Goal: Entertainment & Leisure: Consume media (video, audio)

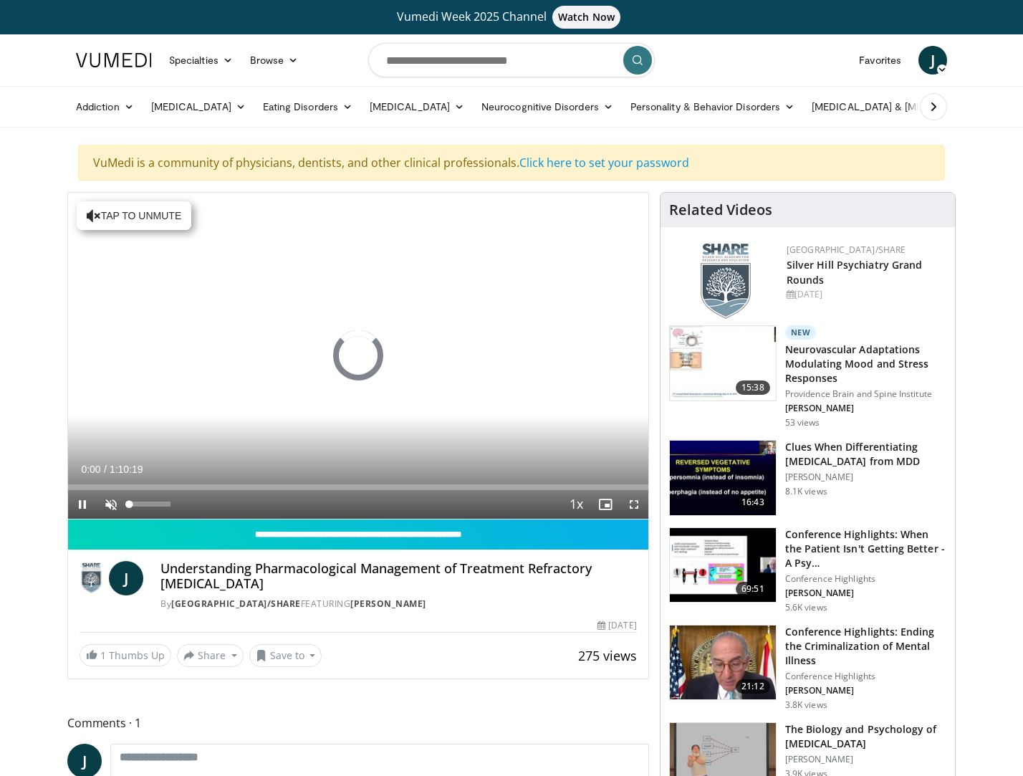
click at [112, 499] on span "Video Player" at bounding box center [111, 504] width 29 height 29
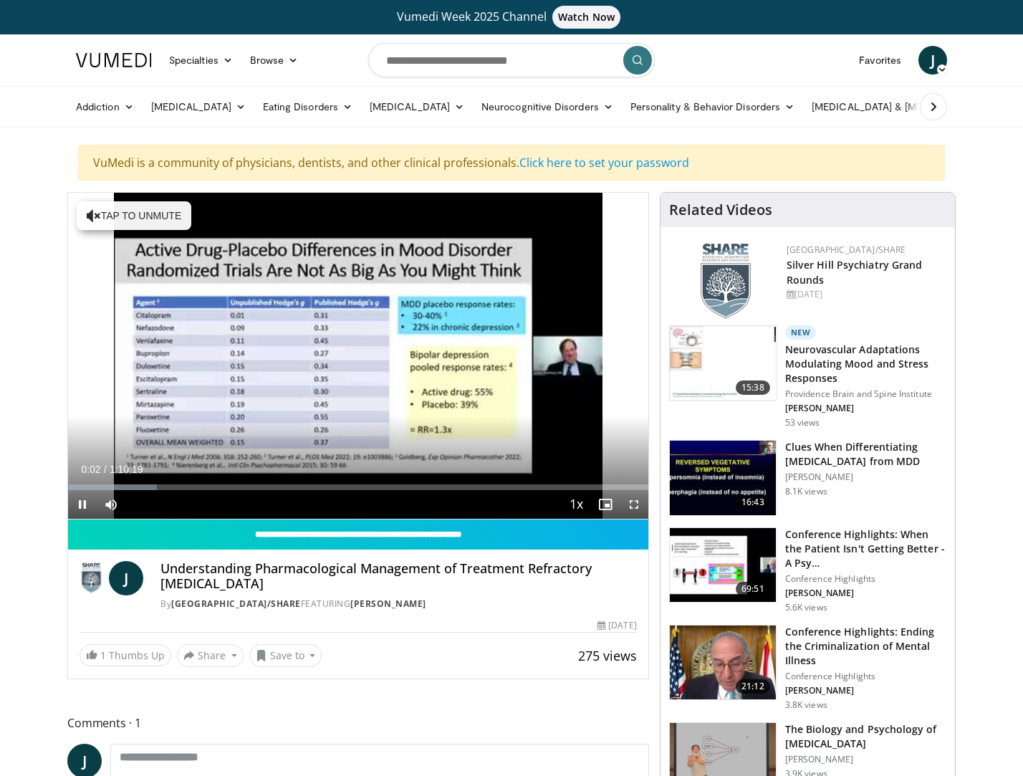
click at [630, 504] on span "Video Player" at bounding box center [634, 504] width 29 height 29
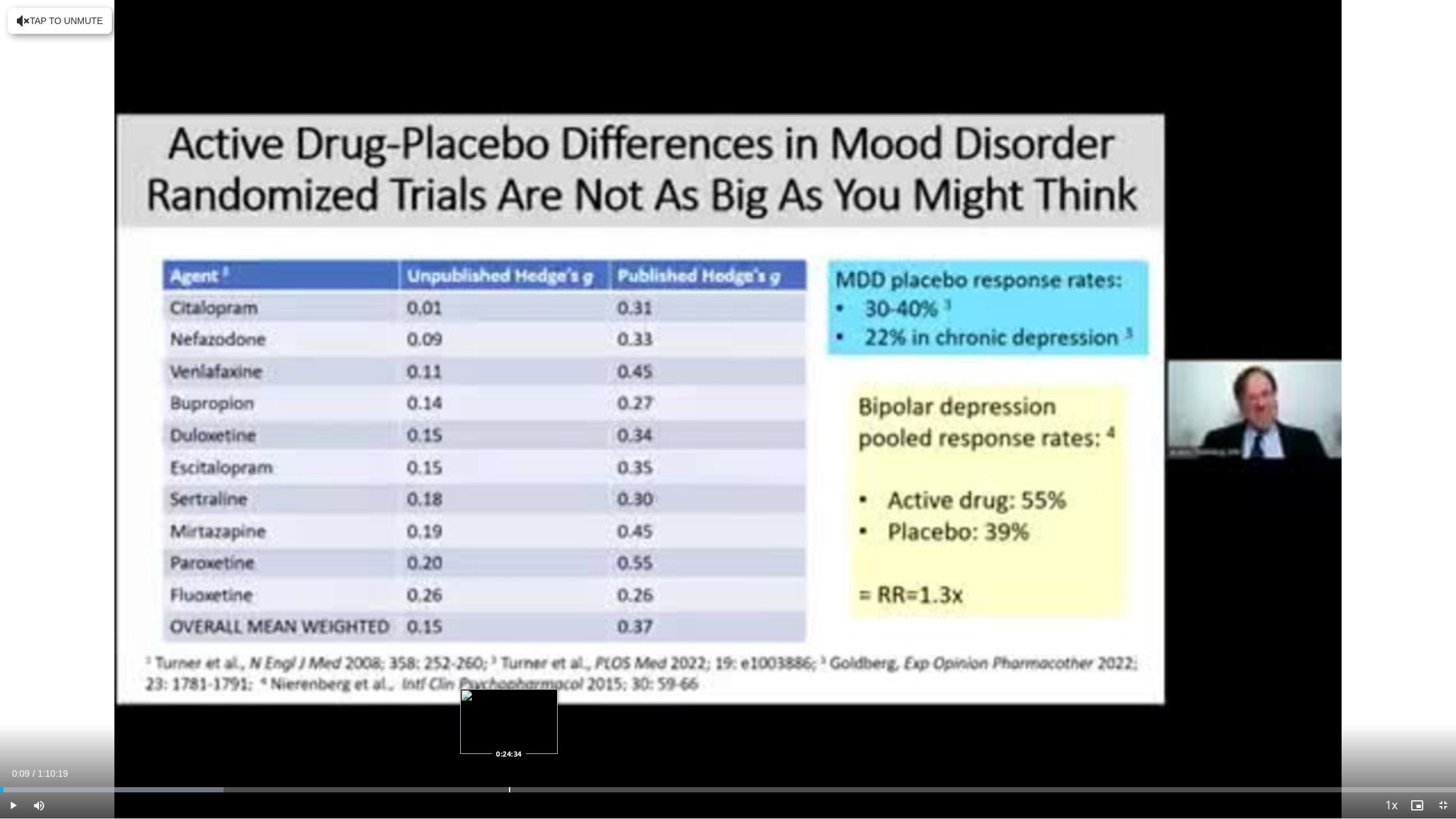
click at [509, 703] on div "Loaded : 15.37% 0:00:09 0:24:34" at bounding box center [728, 786] width 1456 height 13
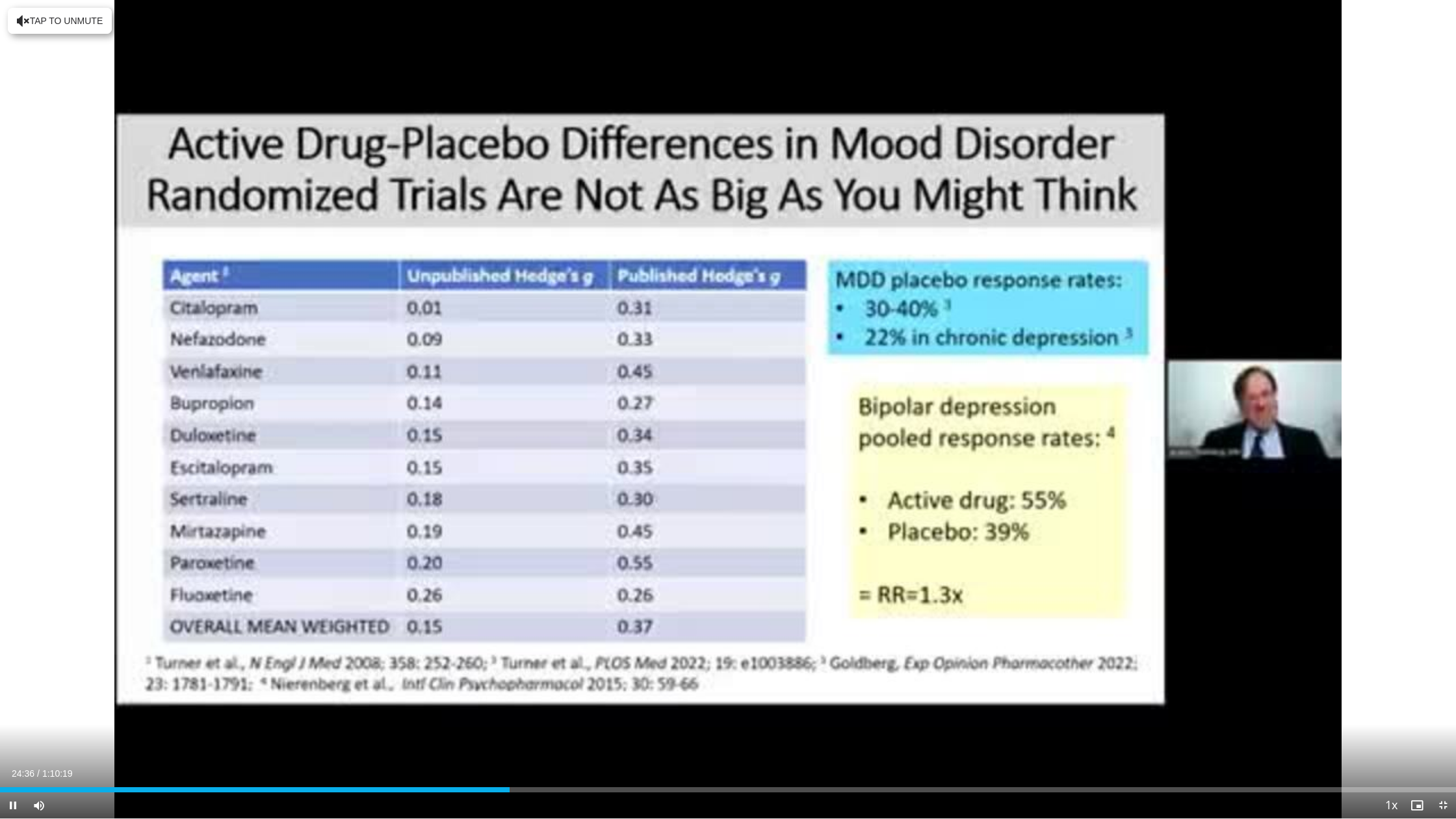
click at [783, 703] on div "Current Time 24:36 / Duration 1:10:19 Pause Skip Backward Skip Forward Mute Loa…" at bounding box center [728, 804] width 1456 height 26
click at [780, 703] on div "Progress Bar" at bounding box center [780, 790] width 1 height 5
